Goal: Find specific page/section: Locate a particular part of the current website

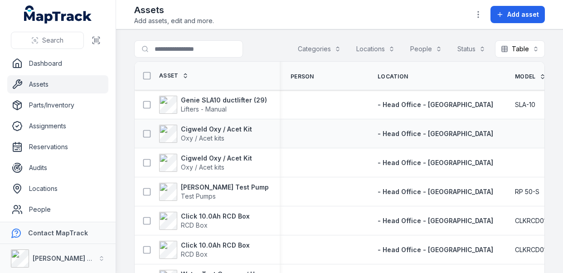
click at [504, 133] on div at bounding box center [547, 133] width 87 height 7
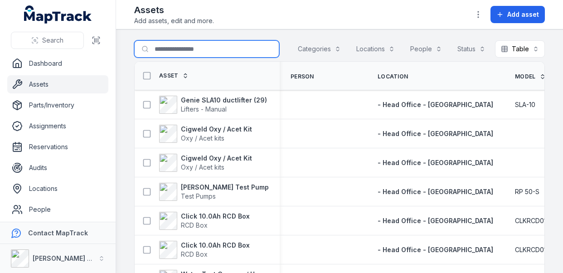
click at [199, 48] on input "Search for assets" at bounding box center [206, 48] width 145 height 17
type input "*****"
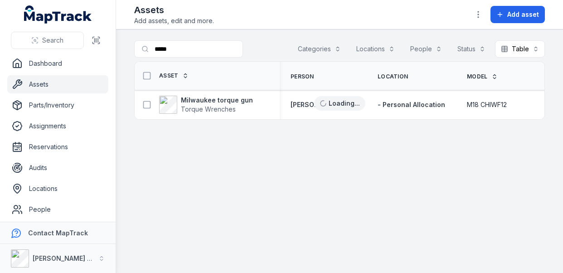
click at [434, 5] on div "Assets Add assets, edit and more. Add asset" at bounding box center [339, 15] width 411 height 22
click at [224, 100] on strong "Milwaukee torque gun" at bounding box center [217, 100] width 72 height 9
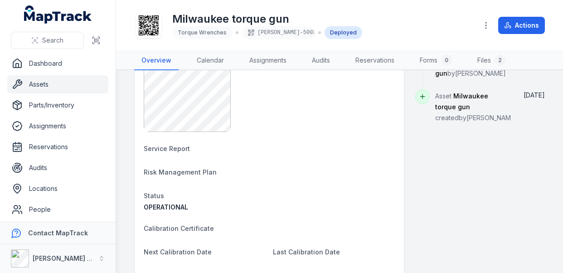
scroll to position [577, 0]
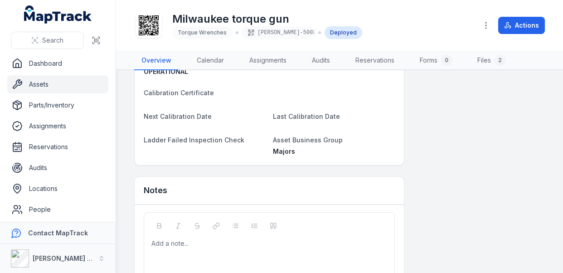
scroll to position [713, 0]
